Goal: Task Accomplishment & Management: Manage account settings

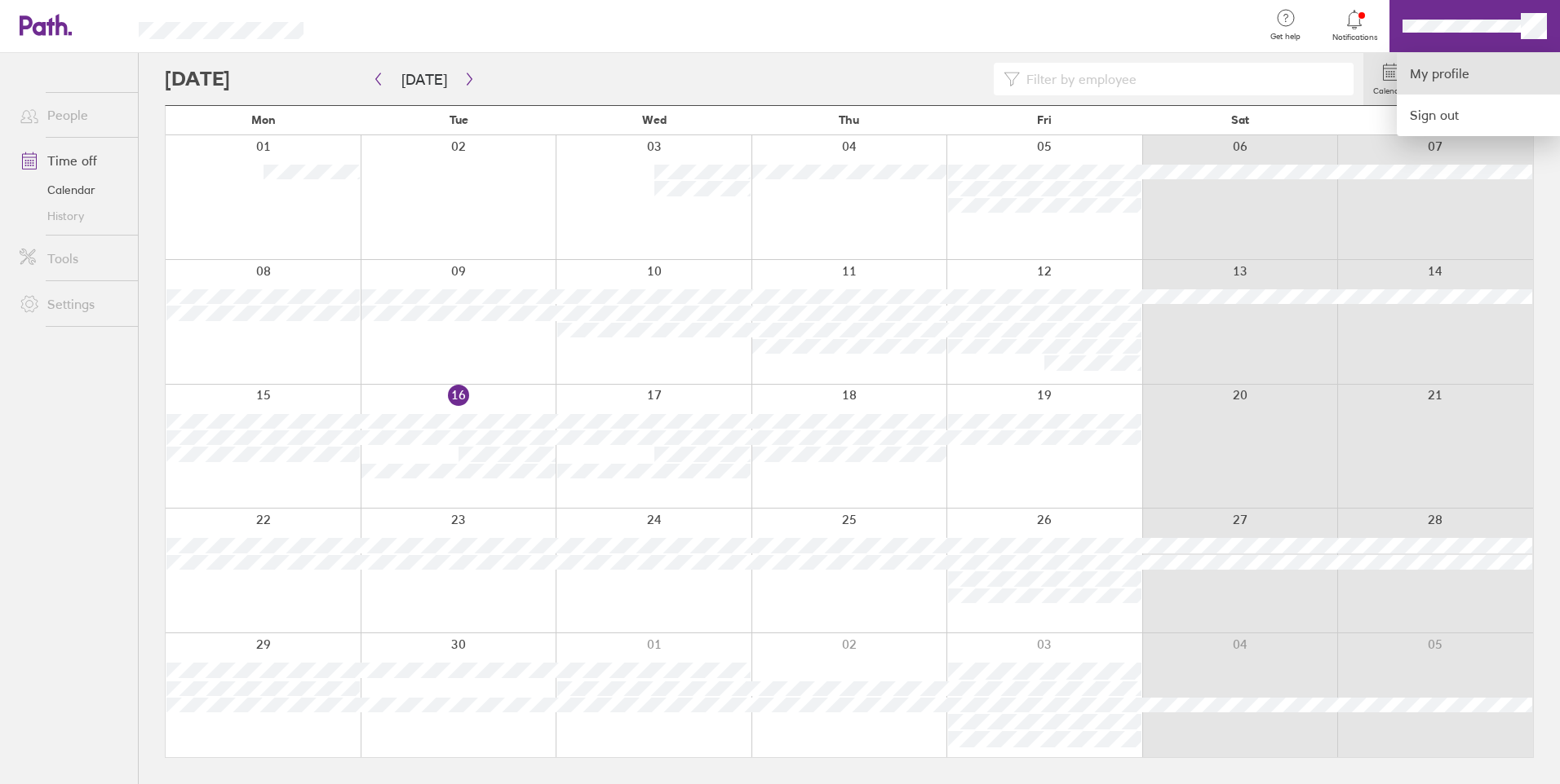
click at [1474, 71] on link "My profile" at bounding box center [1477, 74] width 163 height 42
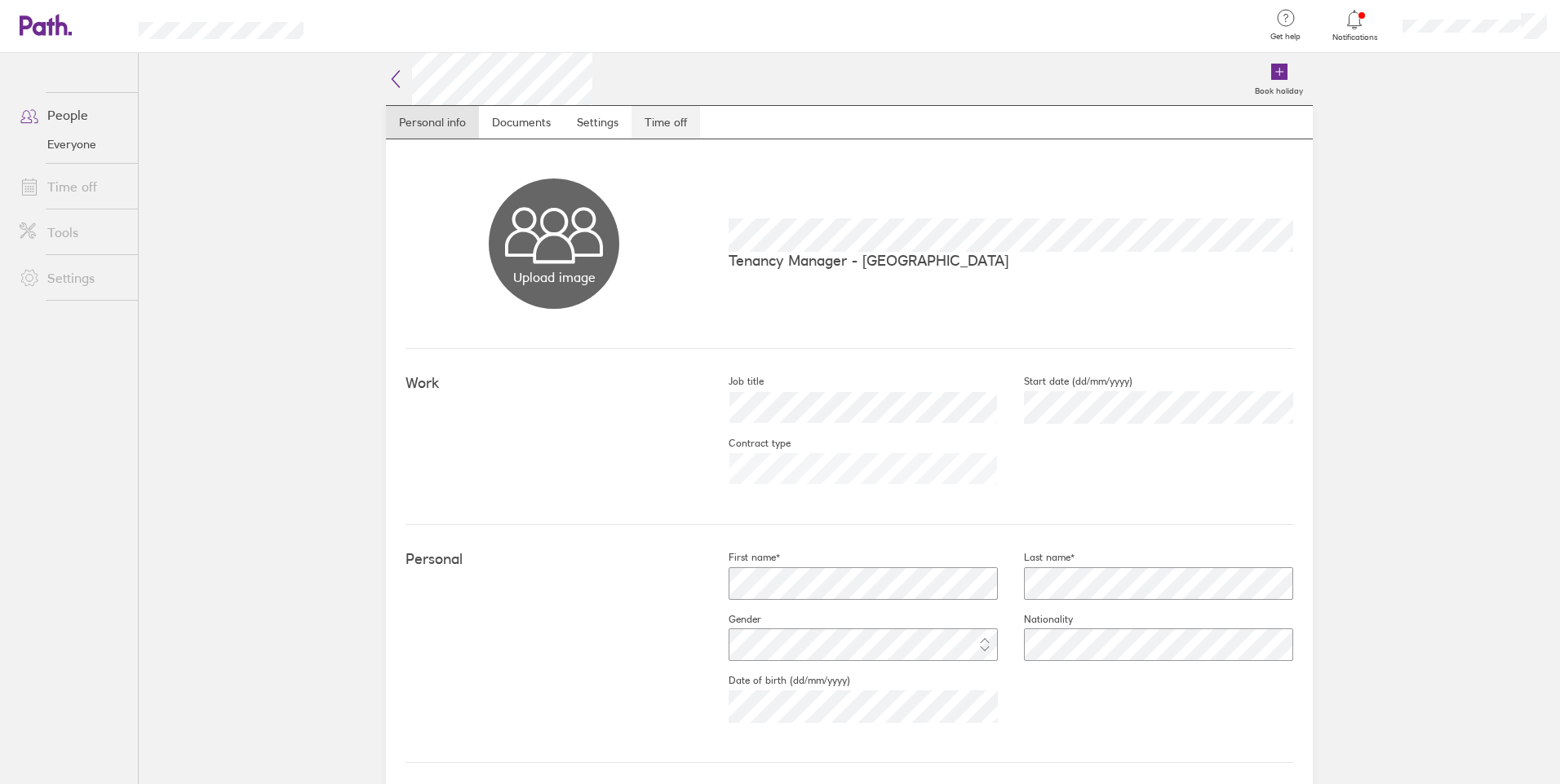
click at [658, 126] on link "Time off" at bounding box center [666, 123] width 69 height 33
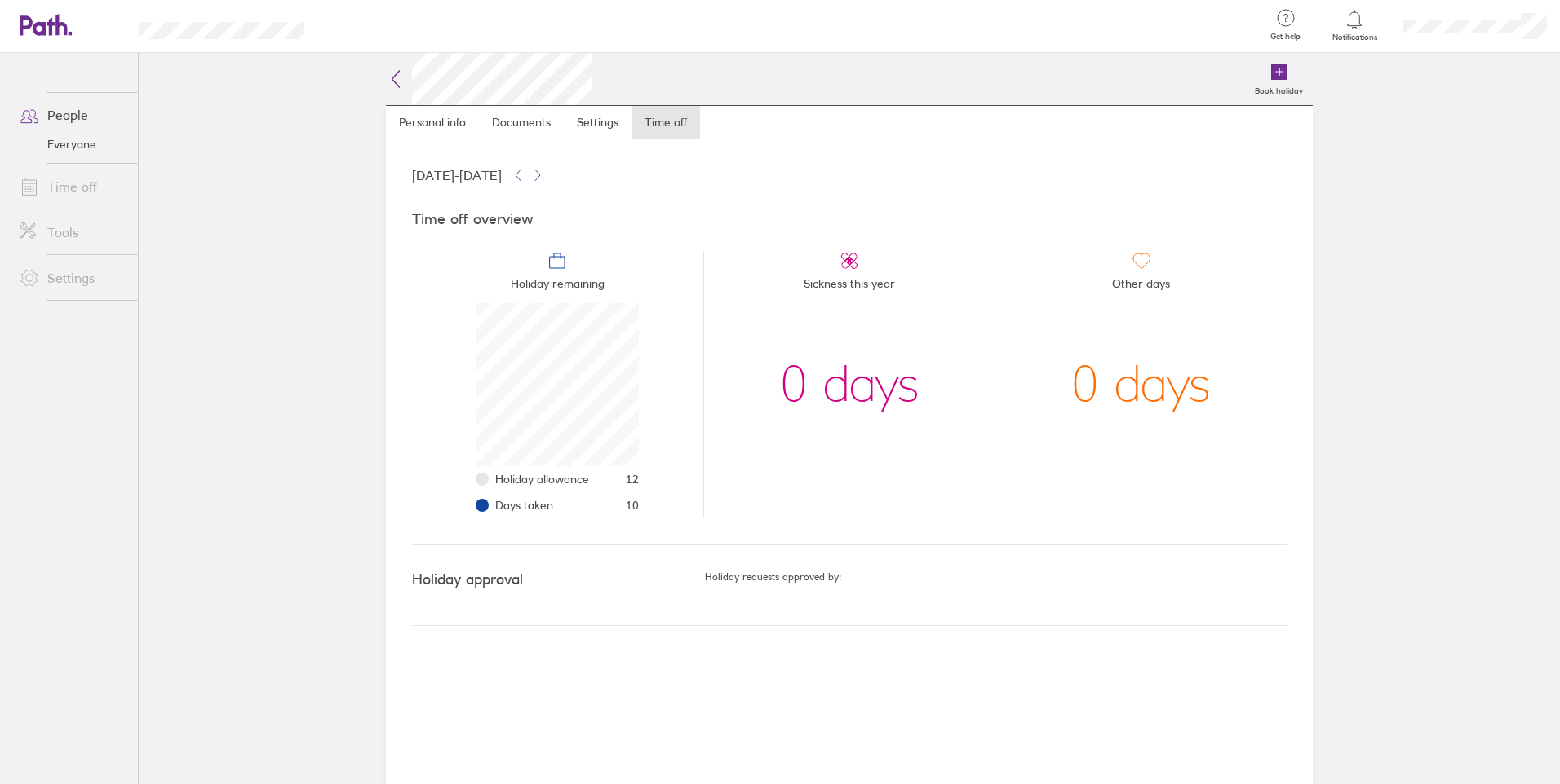
scroll to position [163, 163]
click at [456, 217] on h4 "Time off overview" at bounding box center [849, 219] width 874 height 17
click at [544, 177] on icon at bounding box center [537, 175] width 13 height 13
click at [524, 175] on icon at bounding box center [518, 175] width 13 height 13
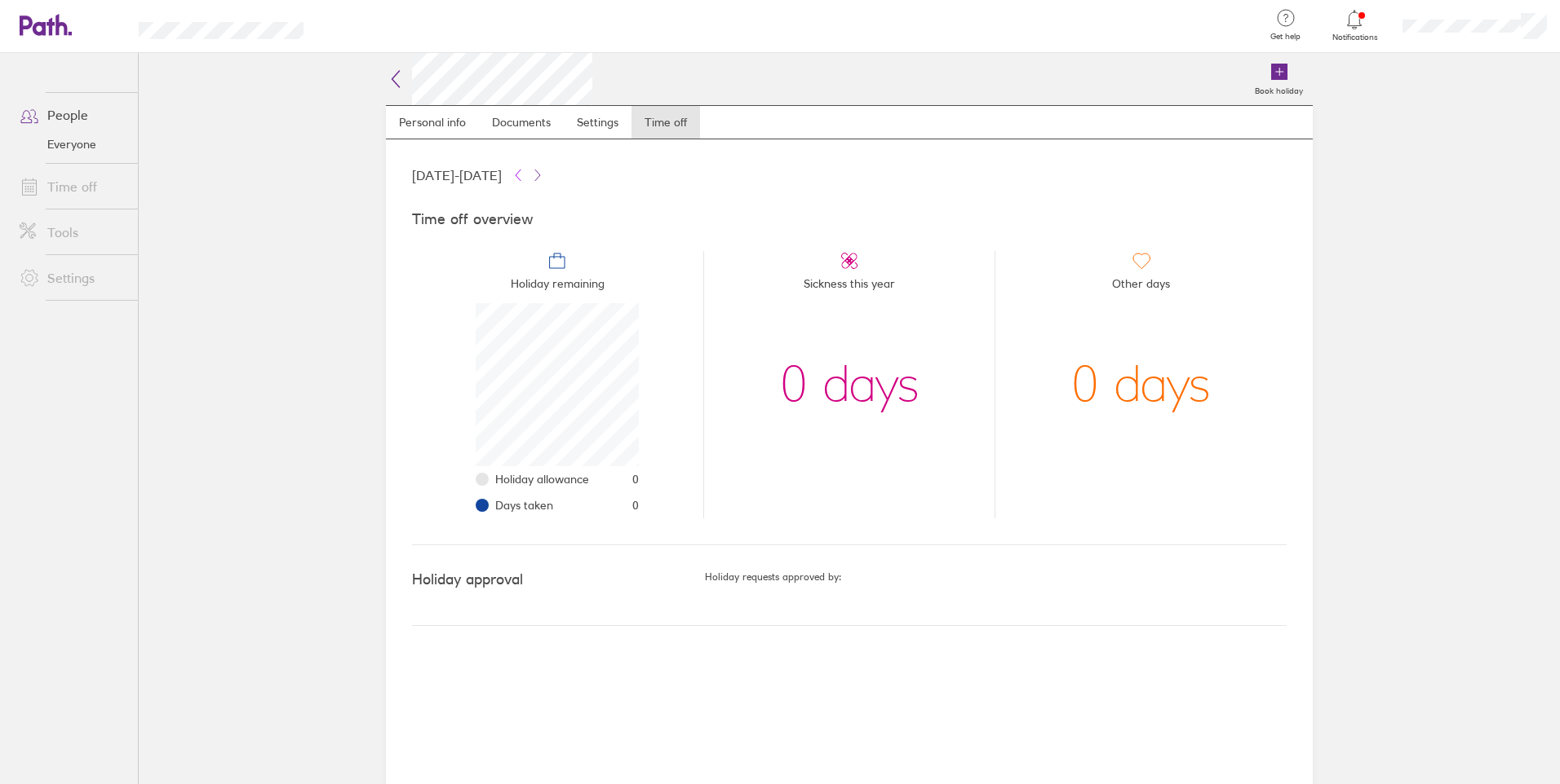
click at [524, 175] on icon at bounding box center [518, 175] width 13 height 13
click at [544, 172] on icon at bounding box center [537, 175] width 13 height 13
click at [480, 226] on h4 "Time off overview" at bounding box center [849, 219] width 874 height 17
click at [516, 125] on link "Documents" at bounding box center [521, 123] width 85 height 33
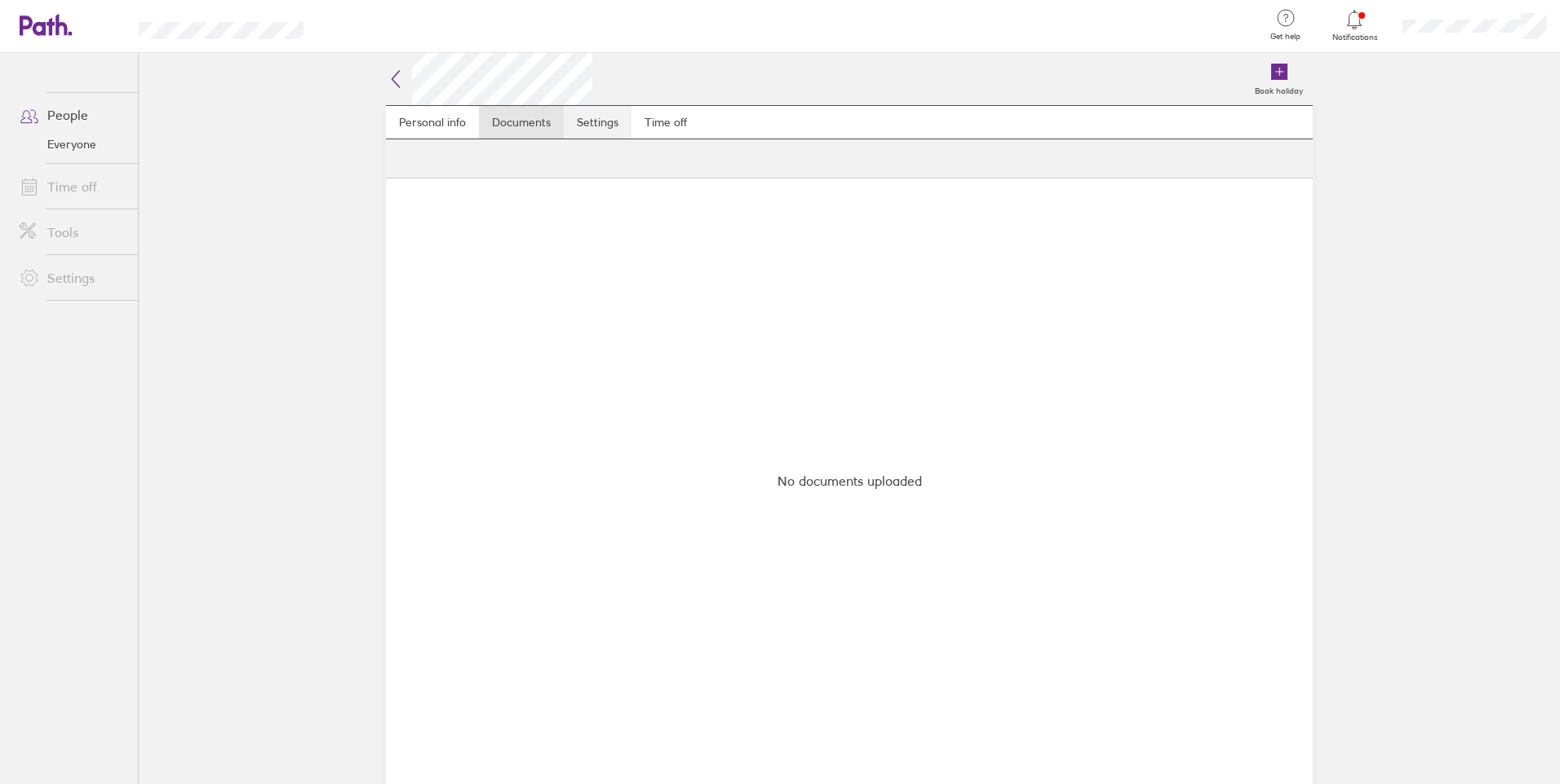
click at [621, 127] on link "Settings" at bounding box center [597, 123] width 68 height 33
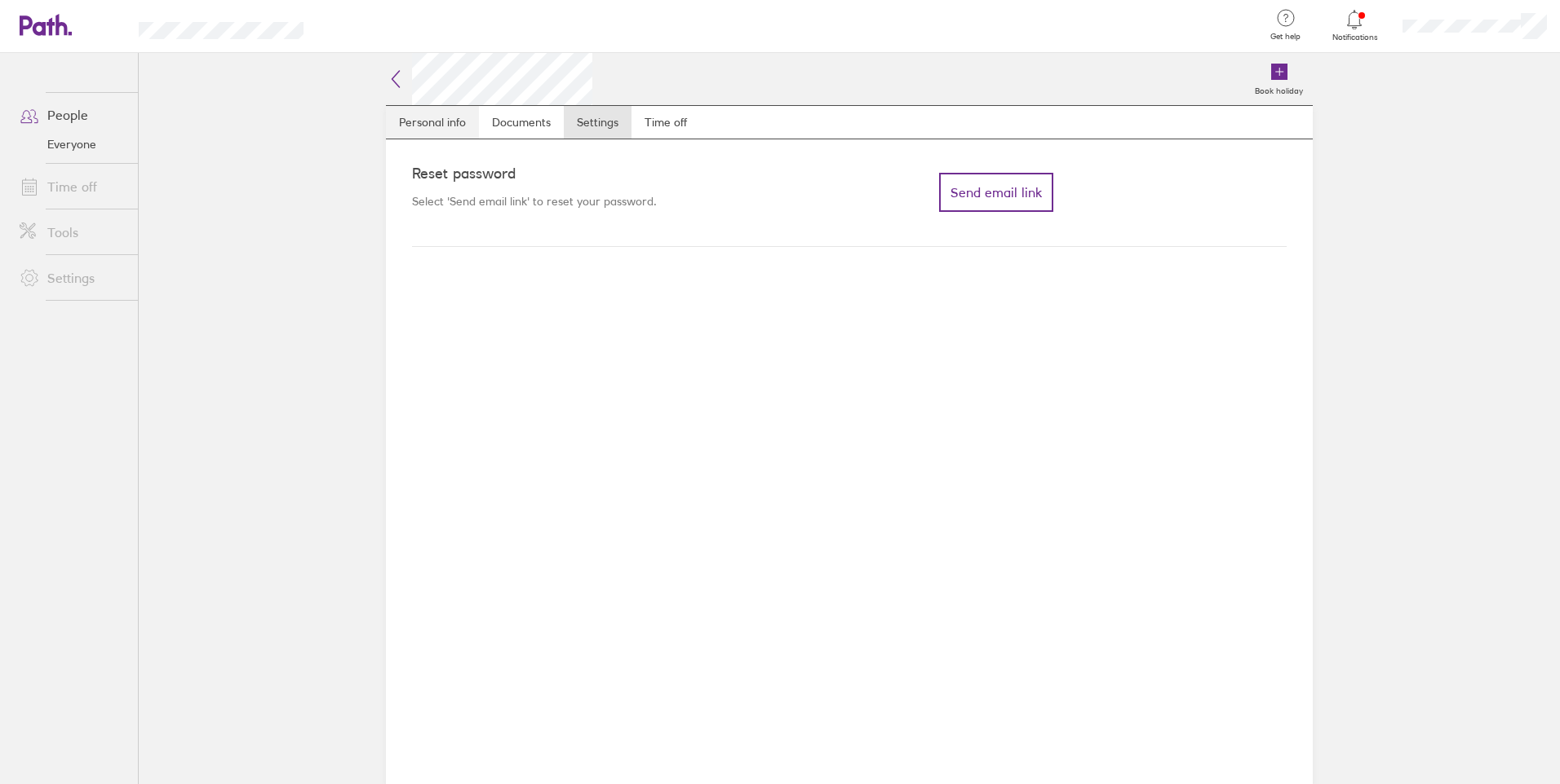
click at [443, 131] on link "Personal info" at bounding box center [433, 123] width 93 height 33
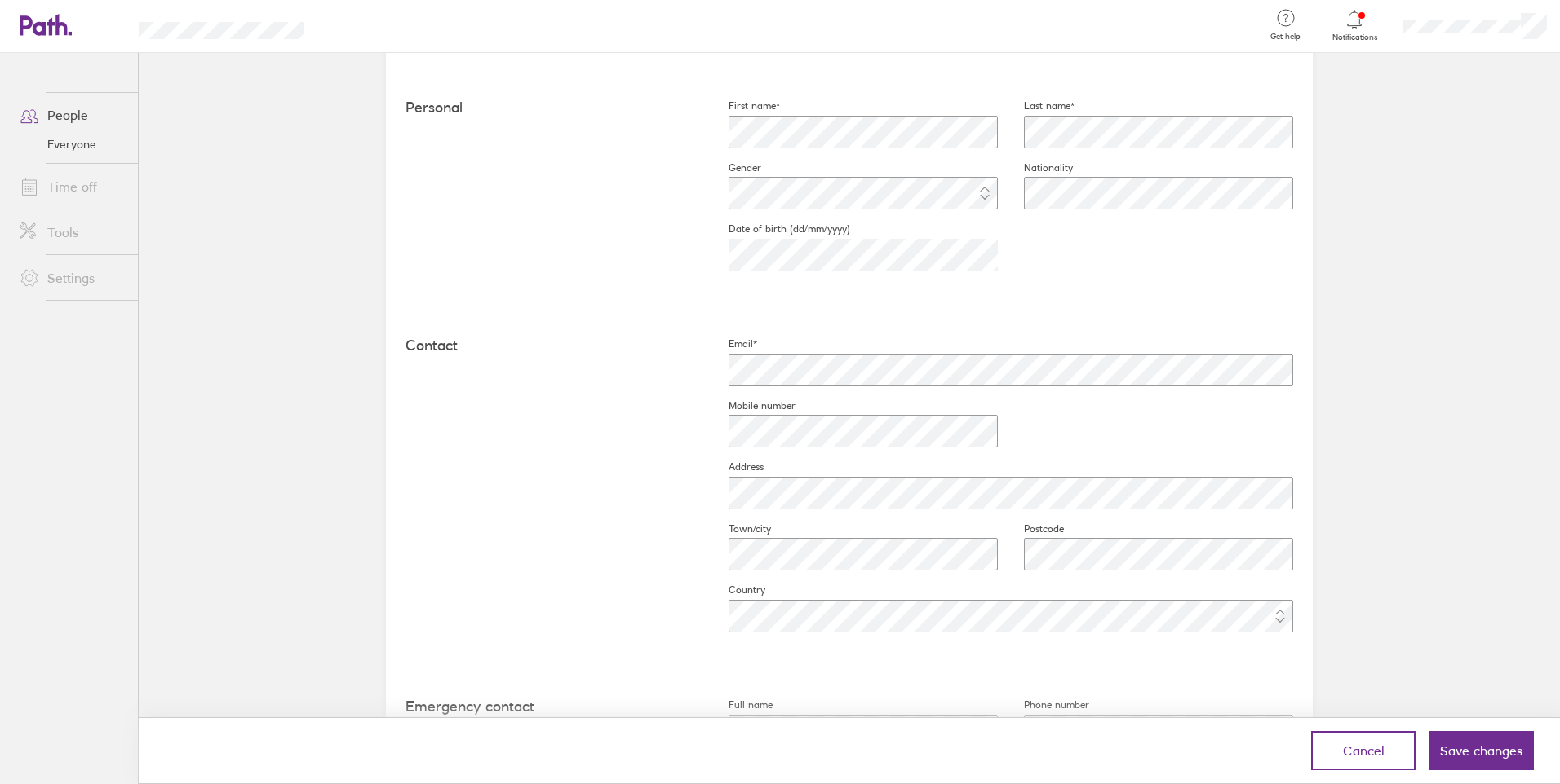
scroll to position [553, 0]
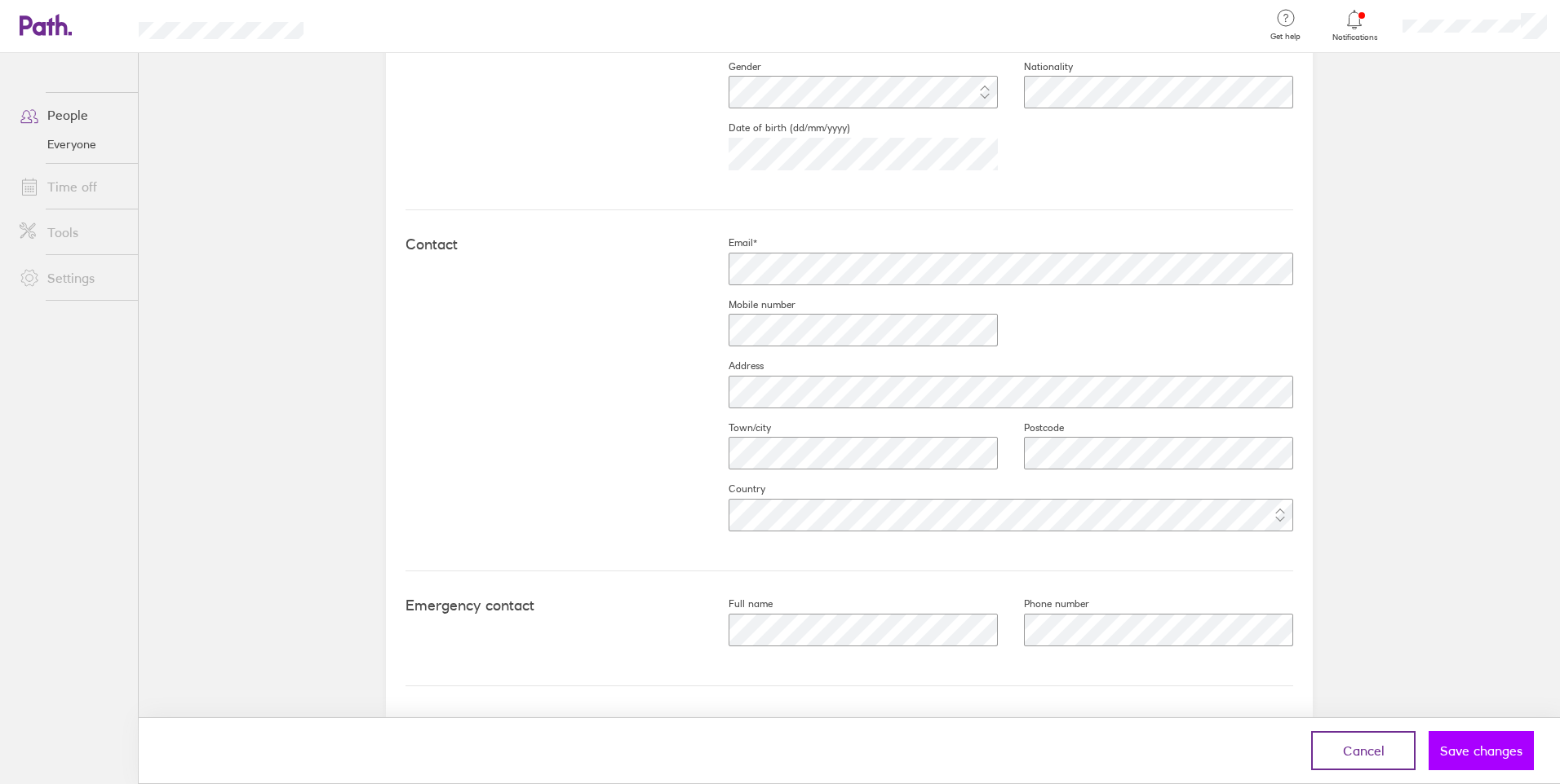
click at [1463, 746] on span "Save changes" at bounding box center [1481, 750] width 83 height 15
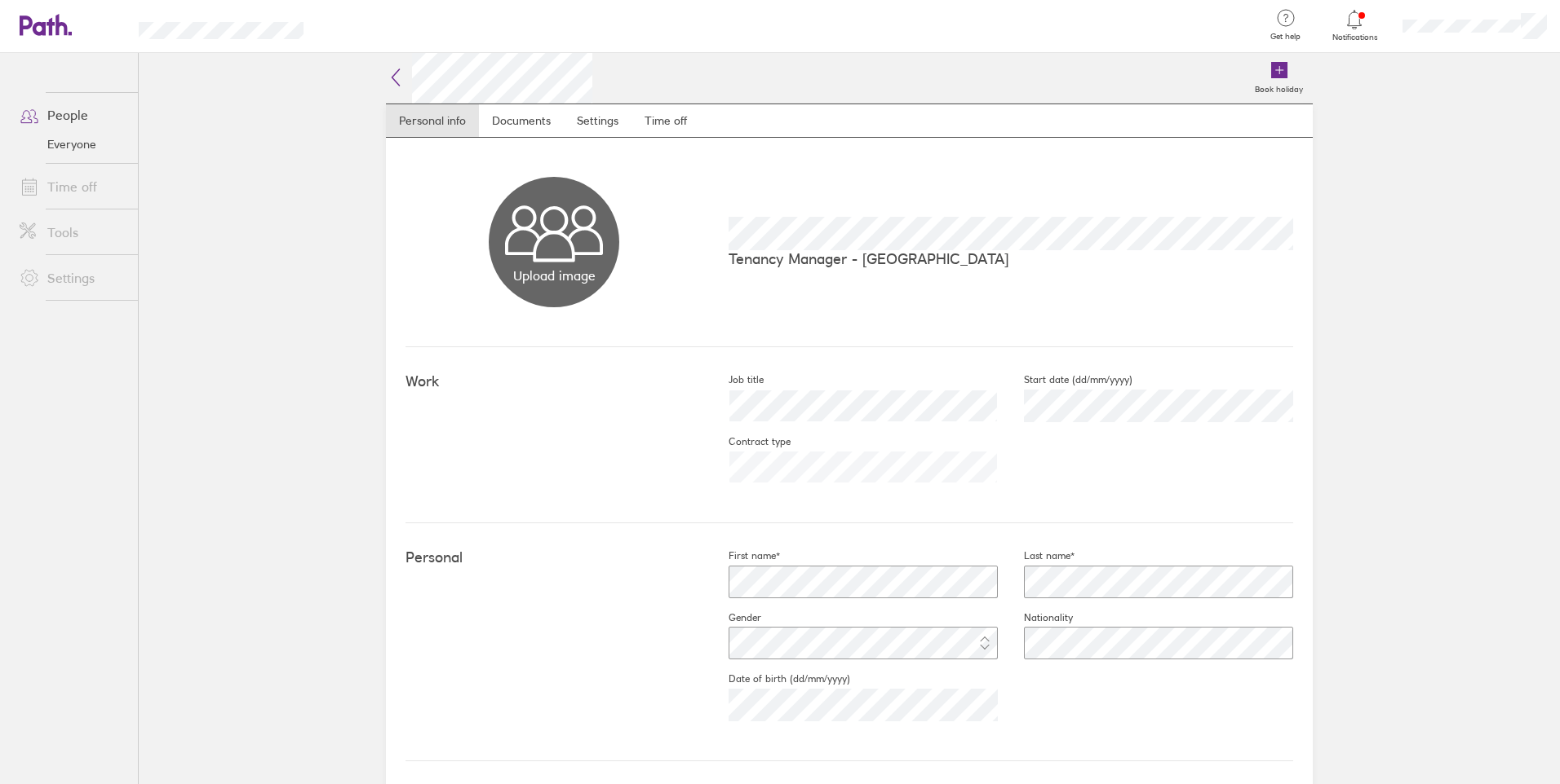
scroll to position [0, 0]
